Goal: Find contact information: Obtain details needed to contact an individual or organization

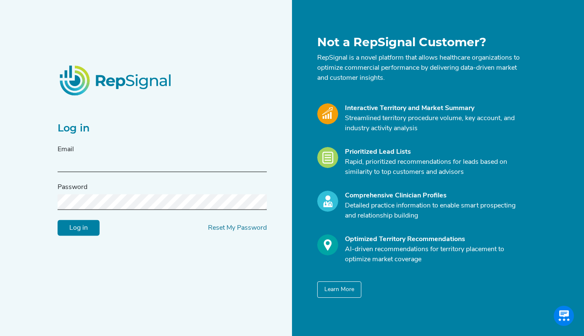
type input "[EMAIL_ADDRESS][DOMAIN_NAME]"
click at [68, 230] on input "Log in" at bounding box center [79, 228] width 42 height 16
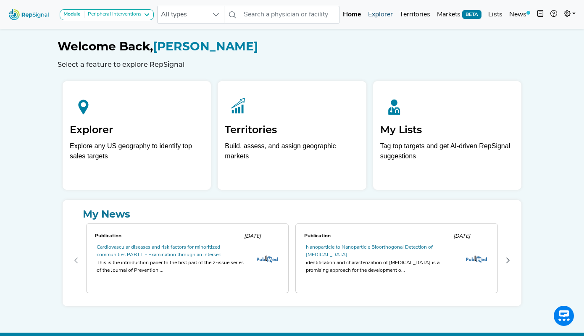
click at [382, 18] on link "Explorer" at bounding box center [379, 14] width 31 height 17
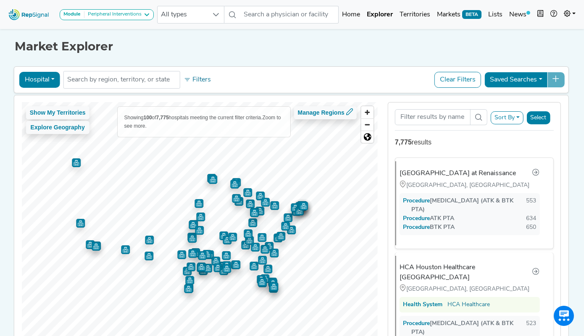
click at [44, 81] on button "Hospital" at bounding box center [39, 80] width 41 height 16
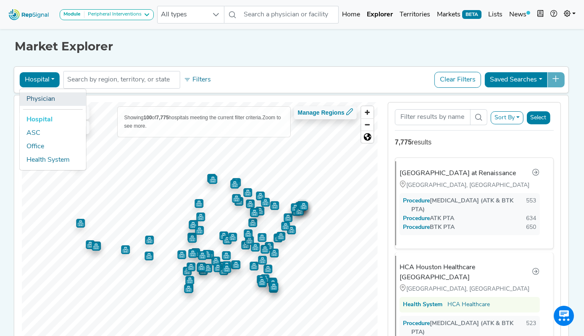
click at [43, 101] on link "Physician" at bounding box center [53, 98] width 66 height 13
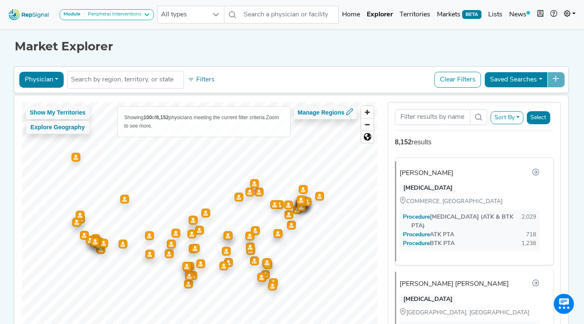
click at [505, 118] on button "Sort By" at bounding box center [506, 117] width 33 height 13
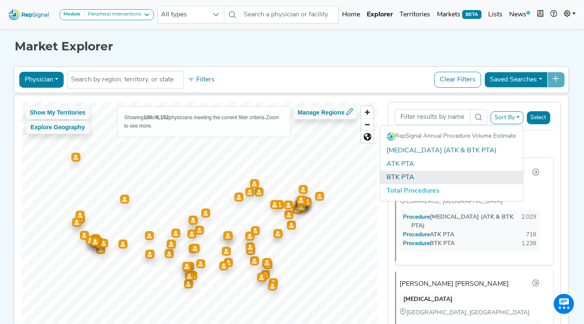
click at [406, 179] on link "BTK PTA" at bounding box center [451, 177] width 143 height 13
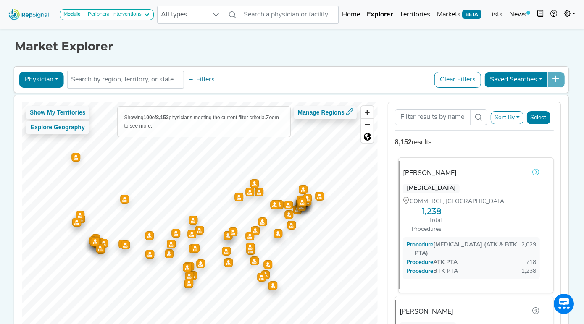
click at [536, 172] on icon at bounding box center [535, 172] width 7 height 7
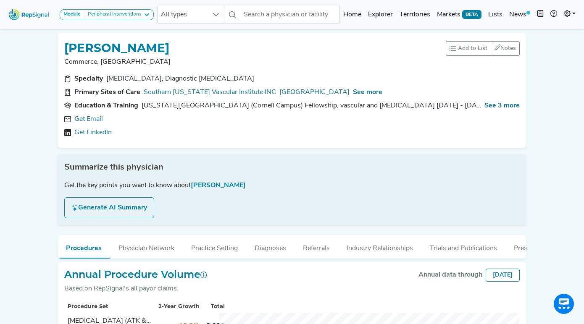
scroll to position [3, 0]
click at [80, 118] on link "Get Email" at bounding box center [88, 119] width 29 height 10
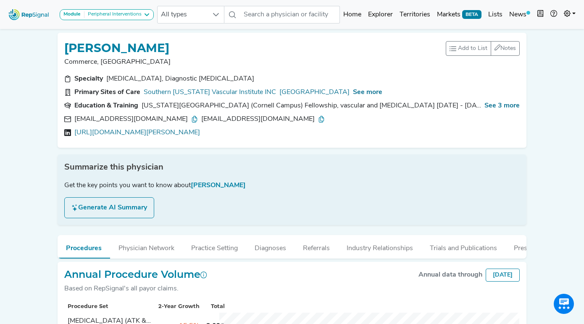
scroll to position [3, 0]
